Goal: Check status

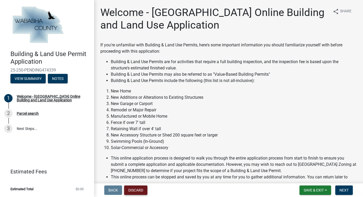
click at [142, 188] on button "Discard" at bounding box center [135, 189] width 23 height 9
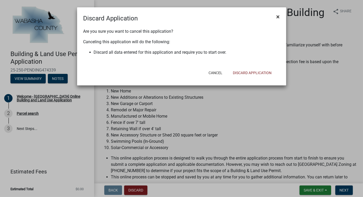
click at [280, 18] on span "×" at bounding box center [278, 16] width 3 height 7
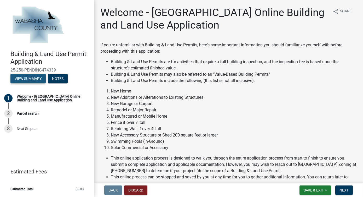
click at [38, 77] on button "View Summary" at bounding box center [27, 78] width 35 height 9
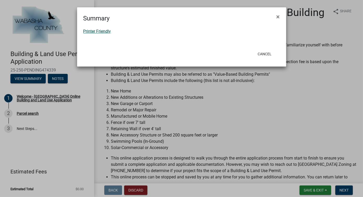
click at [100, 30] on link "Printer Friendly" at bounding box center [97, 31] width 28 height 5
click at [278, 17] on span "×" at bounding box center [278, 16] width 3 height 7
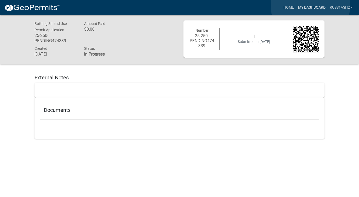
click at [311, 6] on link "My Dashboard" at bounding box center [312, 8] width 32 height 10
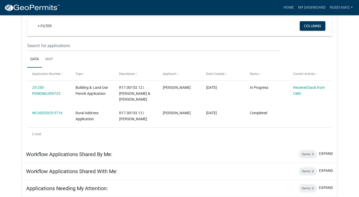
scroll to position [53, 0]
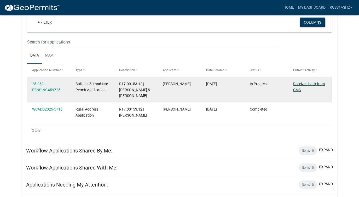
click at [301, 83] on link "Received back from CMS" at bounding box center [309, 87] width 32 height 10
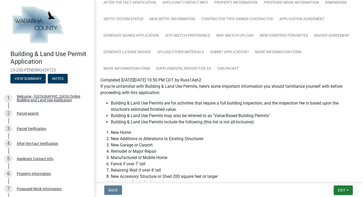
scroll to position [63, 0]
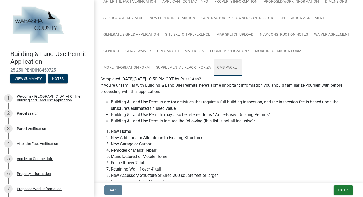
click at [235, 67] on link "CMS Packet" at bounding box center [228, 67] width 28 height 17
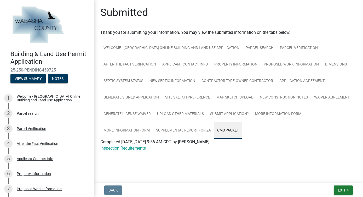
scroll to position [0, 0]
click at [124, 146] on link "Inspection Requirements" at bounding box center [122, 147] width 45 height 5
click at [239, 154] on div at bounding box center [228, 154] width 256 height 6
click at [45, 78] on button "View Summary" at bounding box center [27, 78] width 35 height 9
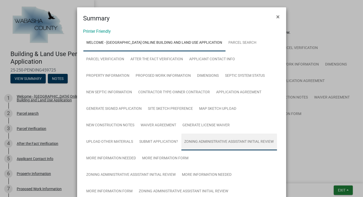
click at [222, 140] on link "Zoning Administrative Assistant Initial Review" at bounding box center [229, 141] width 96 height 17
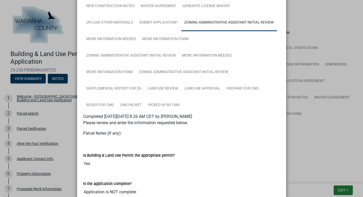
scroll to position [121, 0]
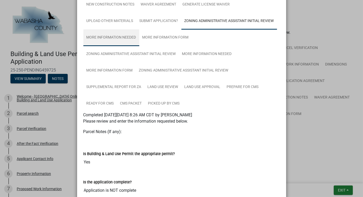
click at [117, 38] on link "More Information Needed" at bounding box center [111, 37] width 56 height 17
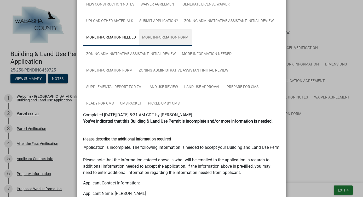
click at [158, 38] on link "More Information Form" at bounding box center [165, 37] width 53 height 17
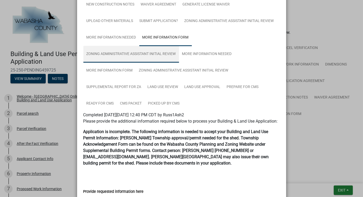
click at [123, 51] on link "Zoning Administrative Assistant Initial Review" at bounding box center [131, 54] width 96 height 17
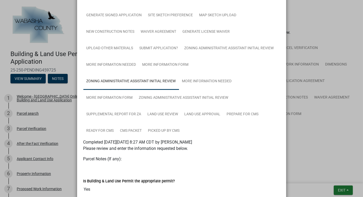
scroll to position [106, 0]
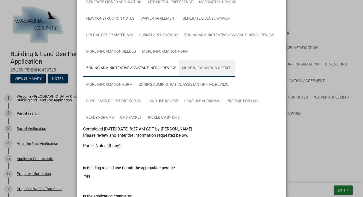
click at [216, 68] on link "More Information Needed" at bounding box center [207, 68] width 56 height 17
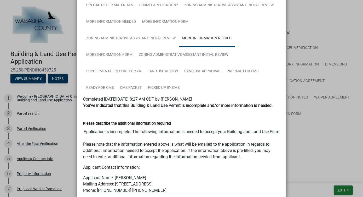
scroll to position [138, 0]
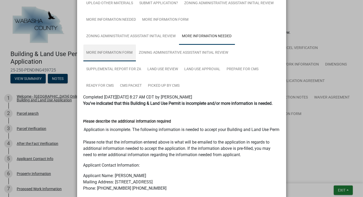
click at [118, 53] on link "More Information Form" at bounding box center [109, 52] width 53 height 17
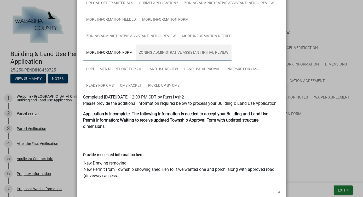
click at [182, 55] on link "Zoning Administrative Assistant Initial Review" at bounding box center [184, 52] width 96 height 17
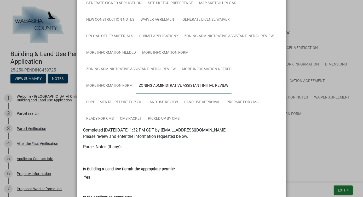
scroll to position [107, 0]
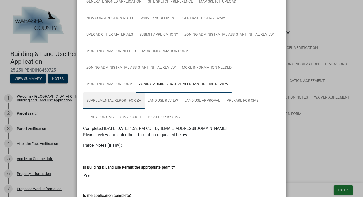
click at [124, 99] on link "Supplemental Report for ZA" at bounding box center [113, 100] width 61 height 17
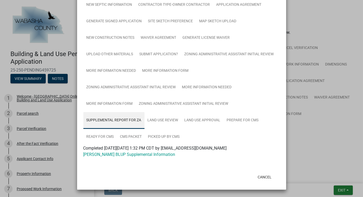
scroll to position [87, 0]
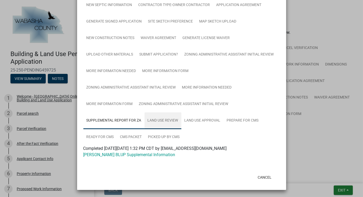
click at [165, 121] on link "Land Use Review" at bounding box center [163, 120] width 37 height 17
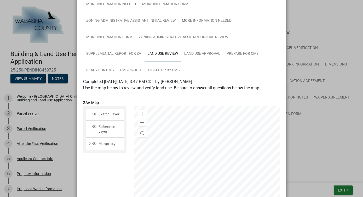
scroll to position [141, 0]
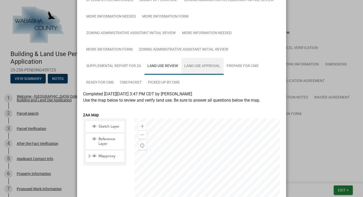
click at [211, 64] on link "Land Use Approval" at bounding box center [202, 66] width 42 height 17
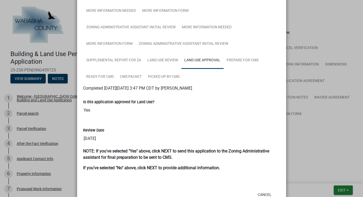
scroll to position [135, 0]
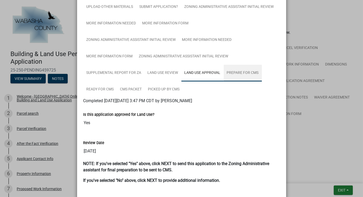
click at [248, 75] on link "Prepare for CMS" at bounding box center [243, 73] width 38 height 17
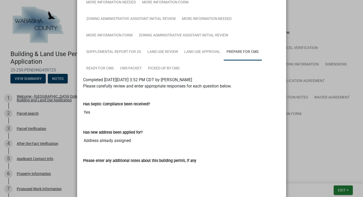
scroll to position [154, 0]
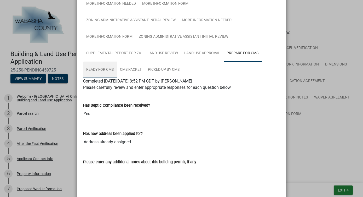
click at [107, 68] on link "Ready For CMS" at bounding box center [100, 69] width 34 height 17
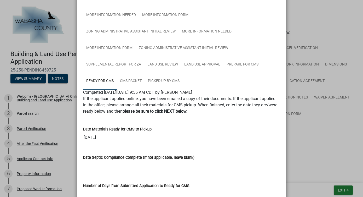
scroll to position [141, 0]
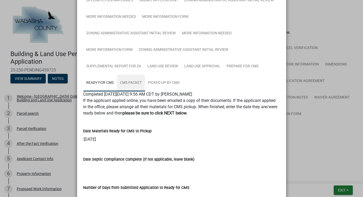
click at [131, 81] on link "CMS Packet" at bounding box center [131, 83] width 28 height 17
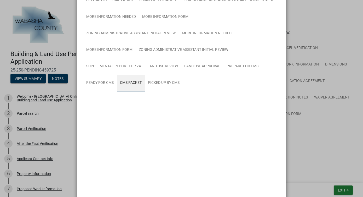
scroll to position [87, 0]
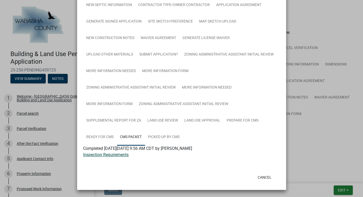
click at [118, 156] on link "Inspection Requirements" at bounding box center [105, 154] width 45 height 5
click at [167, 137] on link "Picked up by CMS" at bounding box center [164, 137] width 38 height 17
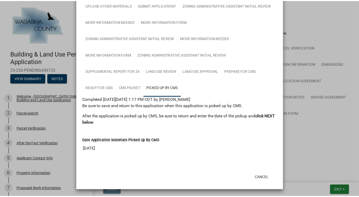
scroll to position [0, 0]
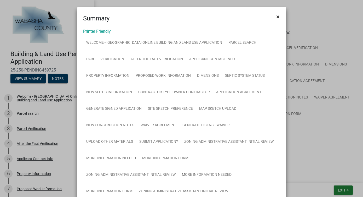
click at [278, 15] on button "×" at bounding box center [278, 16] width 12 height 15
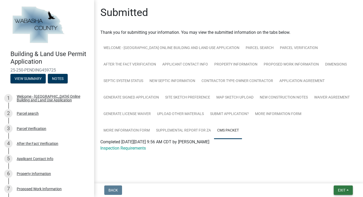
click at [346, 192] on button "Exit" at bounding box center [343, 189] width 19 height 9
click at [335, 175] on button "Save & Exit" at bounding box center [332, 176] width 42 height 13
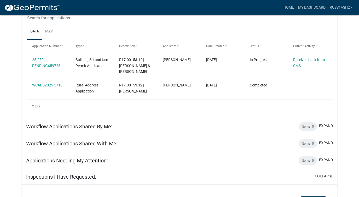
scroll to position [77, 0]
